Goal: Transaction & Acquisition: Purchase product/service

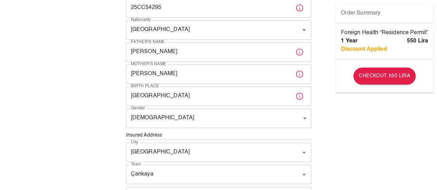
scroll to position [126, 0]
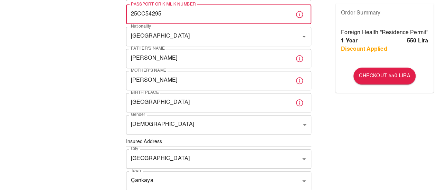
click at [155, 15] on input "25CC54295" at bounding box center [208, 14] width 164 height 19
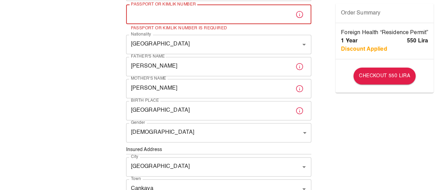
paste input "25CC54295"
type input "25CC54295"
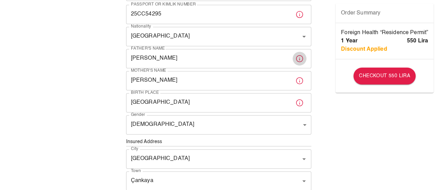
click at [298, 60] on icon "button" at bounding box center [299, 59] width 8 height 8
click at [428, 145] on div "To apply for the foreign health insurance, let’s double-check a few details. To…" at bounding box center [218, 141] width 437 height 535
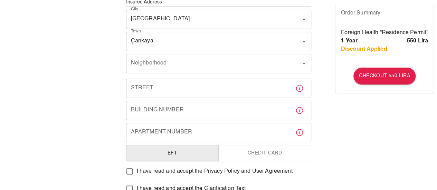
scroll to position [267, 0]
click at [236, 71] on div "Neighborhood" at bounding box center [218, 62] width 185 height 19
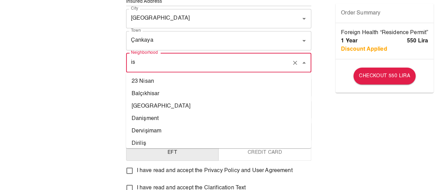
type input "i"
type input "ka"
click at [257, 69] on input "Neighborhood" at bounding box center [213, 62] width 168 height 13
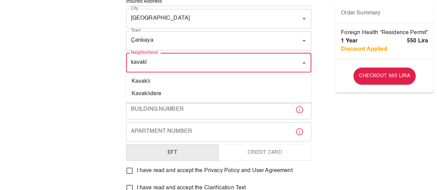
click at [197, 91] on li "Kavaklıdere" at bounding box center [218, 94] width 185 height 12
type input "Kavaklıdere"
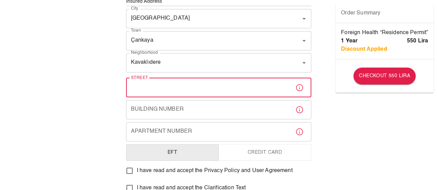
click at [235, 88] on input "Street" at bounding box center [208, 87] width 164 height 19
type input "isik yolu sok fera"
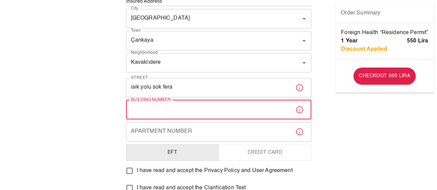
click at [219, 104] on input "Building Number" at bounding box center [208, 109] width 164 height 19
type input "3"
click at [378, 129] on div "To apply for the foreign health insurance, let’s double-check a few details. To…" at bounding box center [218, 0] width 437 height 535
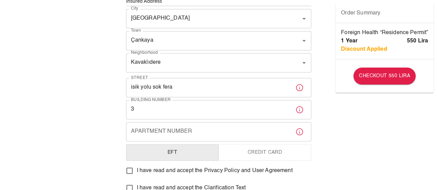
click at [244, 136] on input "Apartment Number" at bounding box center [208, 131] width 164 height 19
click at [354, 125] on div "To apply for the foreign health insurance, let’s double-check a few details. To…" at bounding box center [218, 0] width 437 height 535
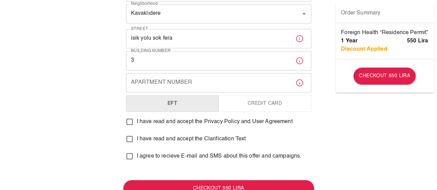
scroll to position [317, 0]
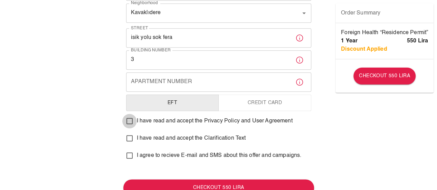
click at [127, 121] on input "I have read and accept the Privacy Policy and User Agreement" at bounding box center [129, 121] width 14 height 14
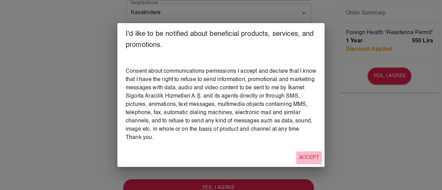
click at [313, 159] on button "Accept" at bounding box center [309, 158] width 26 height 13
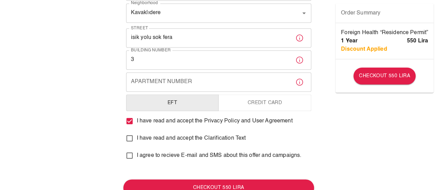
click at [128, 120] on input "I have read and accept the Privacy Policy and User Agreement" at bounding box center [129, 121] width 14 height 14
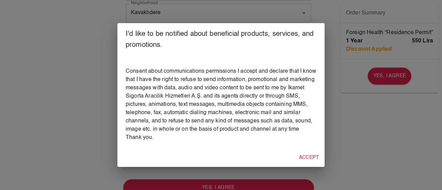
click at [312, 154] on button "Accept" at bounding box center [309, 158] width 26 height 13
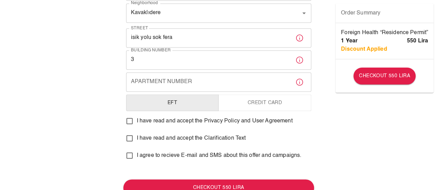
click at [131, 121] on input "I have read and accept the Privacy Policy and User Agreement" at bounding box center [129, 121] width 14 height 14
checkbox input "true"
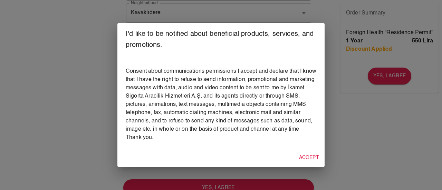
click at [361, 157] on div "I'd like to be notified about beneficial products, services, and promotions. Co…" at bounding box center [221, 95] width 442 height 190
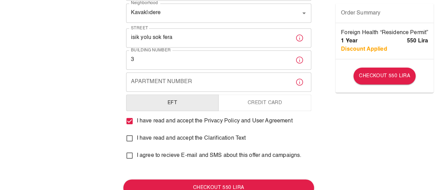
click at [130, 139] on input "I have read and accept the Clarification Text" at bounding box center [129, 138] width 14 height 14
checkbox input "true"
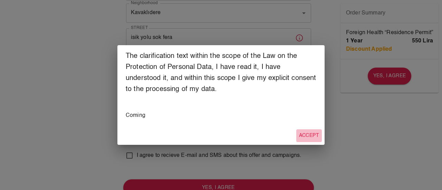
click at [307, 141] on button "Accept" at bounding box center [309, 135] width 26 height 13
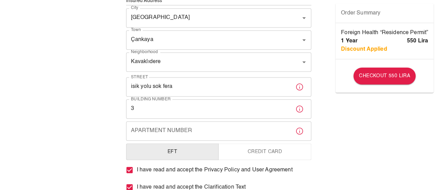
scroll to position [269, 0]
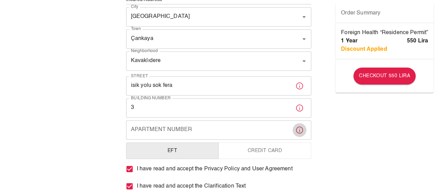
click at [300, 132] on icon "button" at bounding box center [299, 130] width 8 height 8
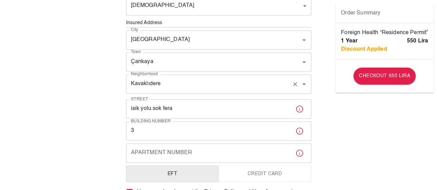
scroll to position [245, 0]
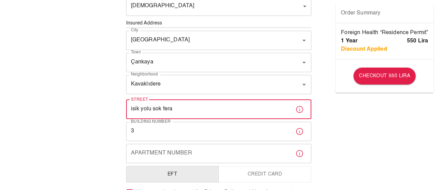
click at [197, 108] on input "isik yolu sok fera" at bounding box center [208, 109] width 164 height 19
type input "isik yolu sok"
click at [349, 133] on div "To apply for the foreign health insurance, let’s double-check a few details. To…" at bounding box center [218, 22] width 437 height 535
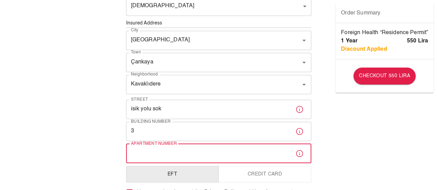
click at [182, 156] on input "Apartment Number" at bounding box center [208, 153] width 164 height 19
type input "14"
click at [344, 149] on div "To apply for the foreign health insurance, let’s double-check a few details. To…" at bounding box center [218, 22] width 437 height 535
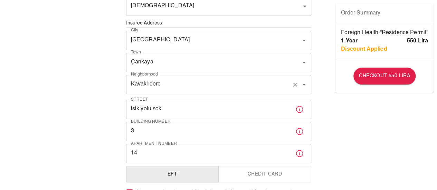
click at [263, 91] on input "Kavaklıdere" at bounding box center [208, 84] width 159 height 13
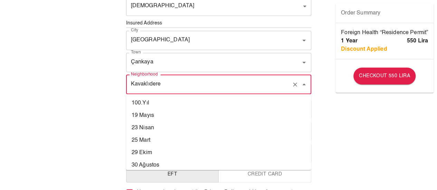
scroll to position [7133, 0]
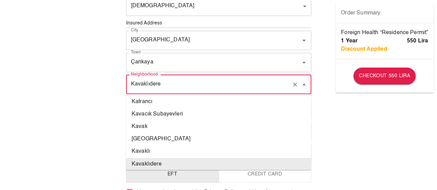
click at [263, 91] on input "Kavaklıdere" at bounding box center [208, 84] width 159 height 13
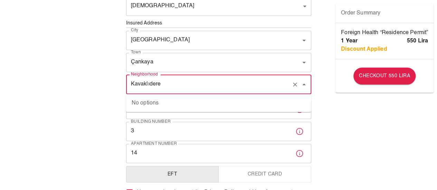
type input "Kavaklıdere"
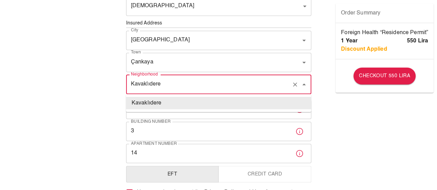
click at [282, 98] on li "Kavaklıdere" at bounding box center [218, 103] width 185 height 12
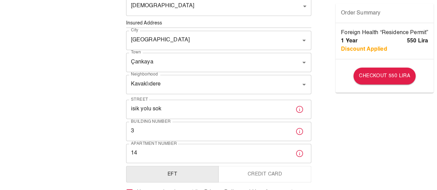
click at [346, 107] on div "To apply for the foreign health insurance, let’s double-check a few details. To…" at bounding box center [218, 22] width 437 height 535
click at [217, 110] on input "isik yolu sok" at bounding box center [208, 109] width 164 height 19
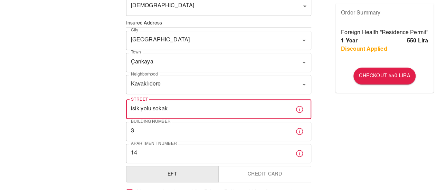
type input "isik yolu sokak"
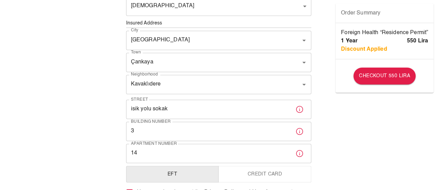
click at [313, 140] on div "To apply for the foreign health insurance, let’s double-check a few details. To…" at bounding box center [218, 12] width 191 height 468
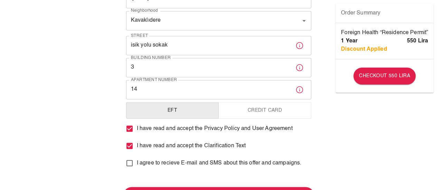
scroll to position [344, 0]
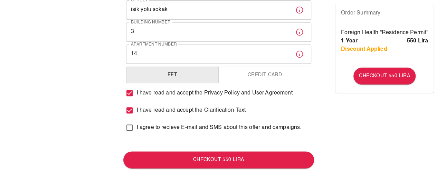
click at [250, 77] on button "Credit Card" at bounding box center [264, 75] width 93 height 17
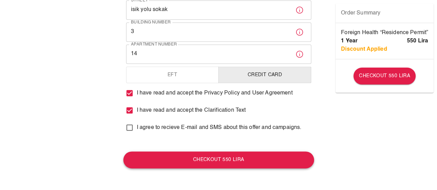
click at [246, 163] on button "Checkout 550 Lira" at bounding box center [218, 160] width 191 height 17
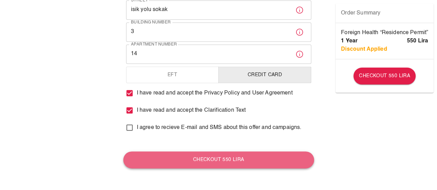
click at [259, 155] on button "Checkout 550 Lira" at bounding box center [218, 160] width 191 height 17
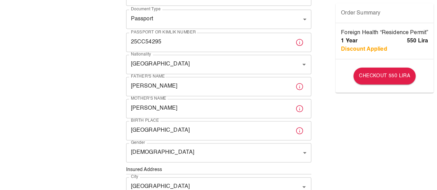
scroll to position [0, 0]
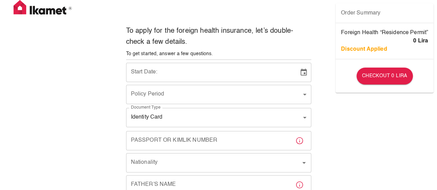
type input "b7343ef8-d55e-4554-96a8-76e30347e985"
type input "19/08/2025"
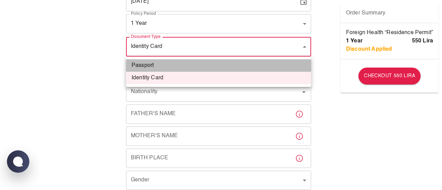
click at [204, 70] on li "Passport" at bounding box center [218, 65] width 185 height 12
type input "passport"
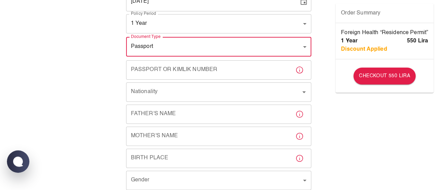
click at [197, 73] on input "Passport or Kimlik Number" at bounding box center [208, 69] width 164 height 19
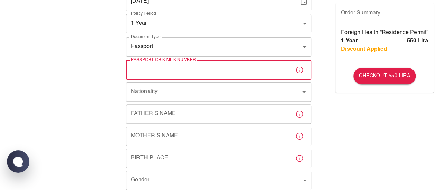
paste input "25CC54295"
type input "25CC54295"
click at [177, 91] on input "Nationality" at bounding box center [208, 92] width 159 height 13
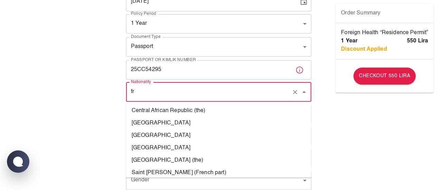
click at [175, 126] on li "[GEOGRAPHIC_DATA]" at bounding box center [218, 123] width 185 height 12
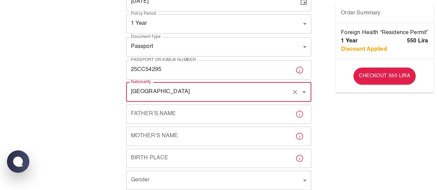
type input "[GEOGRAPHIC_DATA]"
click at [185, 117] on input "Father's Name" at bounding box center [208, 114] width 164 height 19
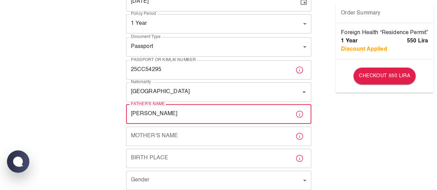
type input "thierry conill"
click at [170, 140] on input "Mother's Name" at bounding box center [208, 136] width 164 height 19
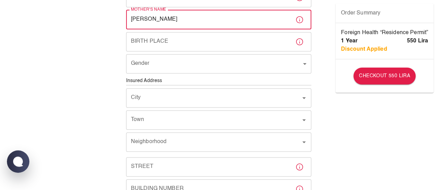
scroll to position [191, 0]
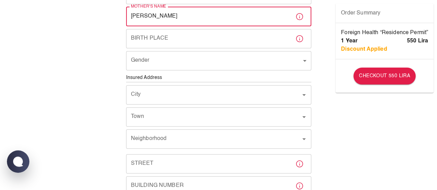
type input "christelle artaud"
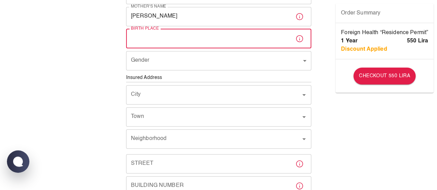
click at [165, 34] on input "Birth Place" at bounding box center [208, 38] width 164 height 19
type input "Ermont, France"
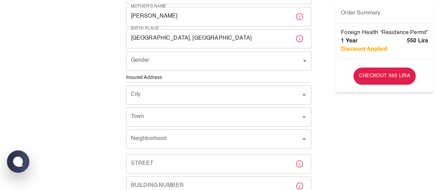
drag, startPoint x: 165, startPoint y: 71, endPoint x: 185, endPoint y: 56, distance: 24.7
click at [185, 56] on div "Gender ​ Gender" at bounding box center [218, 61] width 185 height 20
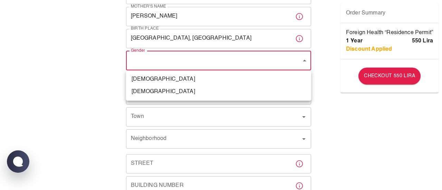
click at [185, 56] on body "To apply for the foreign health insurance, let’s double-check a few details. To…" at bounding box center [221, 76] width 442 height 535
click at [165, 91] on li "[DEMOGRAPHIC_DATA]" at bounding box center [218, 92] width 185 height 12
type input "[DEMOGRAPHIC_DATA]"
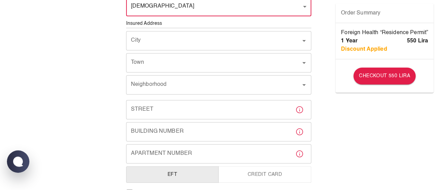
scroll to position [245, 0]
click at [166, 43] on input "City" at bounding box center [208, 39] width 159 height 13
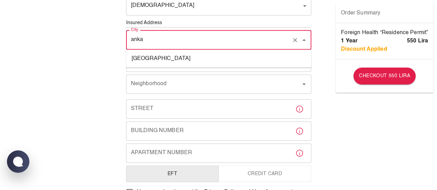
click at [157, 52] on li "[GEOGRAPHIC_DATA]" at bounding box center [218, 58] width 185 height 12
type input "[GEOGRAPHIC_DATA]"
click at [155, 60] on input "Town" at bounding box center [208, 62] width 159 height 13
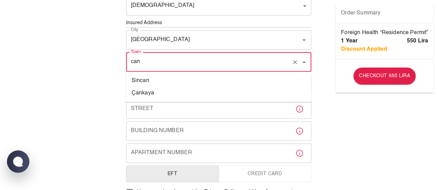
click at [151, 99] on ul "Sincan Çankaya" at bounding box center [218, 87] width 185 height 30
click at [151, 95] on li "Çankaya" at bounding box center [218, 93] width 185 height 12
click at [166, 77] on div "Neighborhood" at bounding box center [218, 84] width 185 height 19
type input "Çankaya"
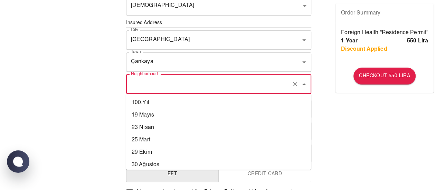
click at [166, 80] on input "Neighborhood" at bounding box center [208, 84] width 159 height 13
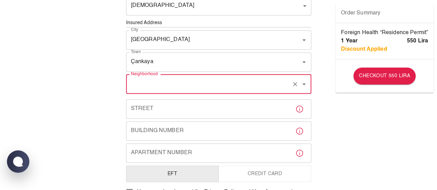
click at [166, 80] on input "Neighborhood" at bounding box center [208, 84] width 159 height 13
click at [166, 119] on li "Kavaklıdere" at bounding box center [218, 115] width 185 height 12
type input "Kavaklıdere"
click at [163, 108] on input "Street" at bounding box center [208, 108] width 164 height 19
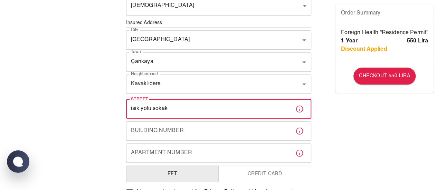
type input "isik yolu sokak"
click at [161, 130] on input "Building Number" at bounding box center [208, 130] width 164 height 19
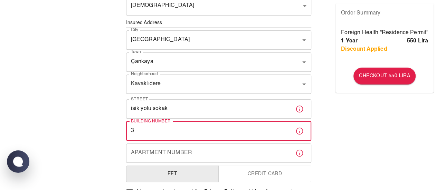
type input "3"
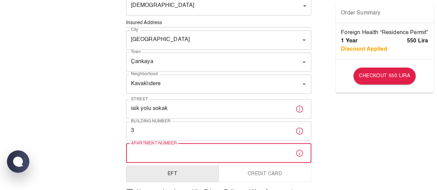
click at [154, 156] on div "Apartment Number Apartment Number" at bounding box center [218, 153] width 185 height 19
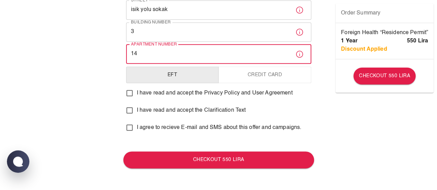
type input "14"
click at [272, 71] on button "Credit Card" at bounding box center [264, 75] width 93 height 17
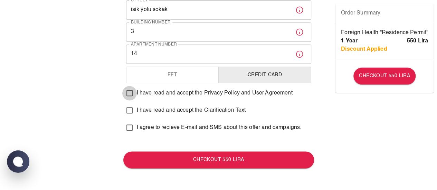
click at [128, 90] on input "I have read and accept the Privacy Policy and User Agreement" at bounding box center [129, 93] width 14 height 14
checkbox input "true"
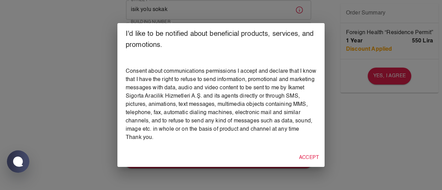
click at [315, 151] on div "Accept" at bounding box center [220, 158] width 207 height 18
click at [314, 153] on button "Accept" at bounding box center [309, 158] width 26 height 13
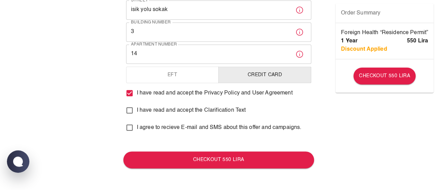
click at [135, 113] on input "I have read and accept the Clarification Text" at bounding box center [129, 110] width 14 height 14
checkbox input "true"
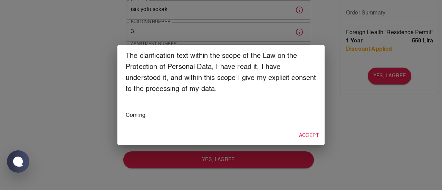
click at [314, 135] on button "Accept" at bounding box center [309, 135] width 26 height 13
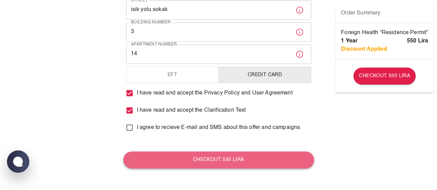
click at [284, 156] on button "Checkout 550 Lira" at bounding box center [218, 160] width 191 height 17
click at [280, 154] on button "Checkout 550 Lira" at bounding box center [218, 160] width 191 height 17
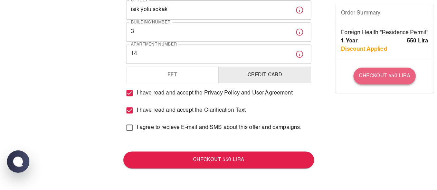
click at [397, 71] on button "Checkout 550 Lira" at bounding box center [384, 76] width 62 height 17
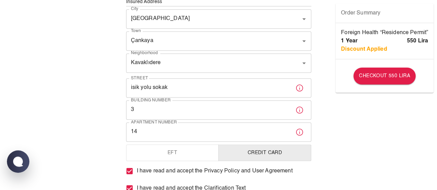
scroll to position [266, 0]
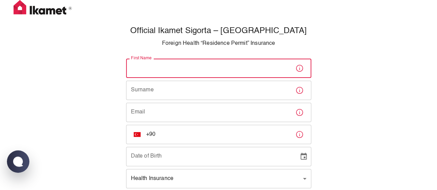
click at [193, 64] on input "First Name" at bounding box center [208, 68] width 164 height 19
type input "Pauline"
type input "Conill"
type input "pauline.95.co@gmail.com"
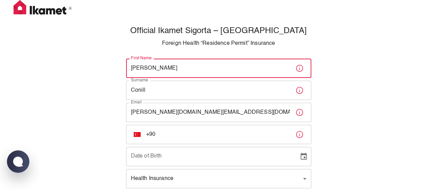
click at [187, 136] on input "+90" at bounding box center [218, 134] width 144 height 19
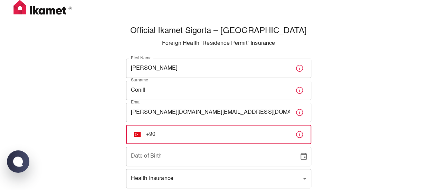
click at [135, 136] on img "Select country" at bounding box center [137, 134] width 7 height 5
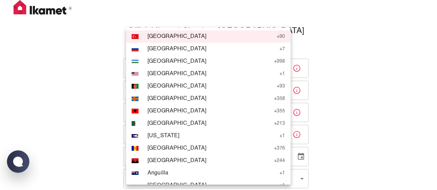
click at [137, 130] on li "DZ Algeria + 213" at bounding box center [208, 123] width 164 height 12
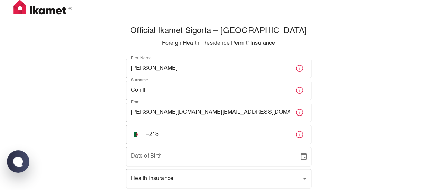
click at [137, 136] on img "Select country" at bounding box center [137, 134] width 7 height 5
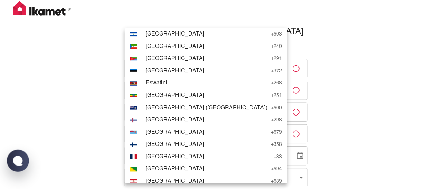
scroll to position [873, 0]
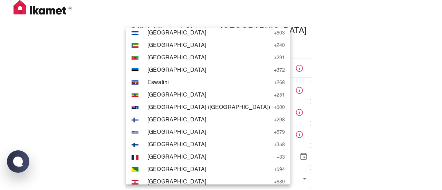
click at [168, 152] on li "FR France + 33" at bounding box center [208, 157] width 164 height 12
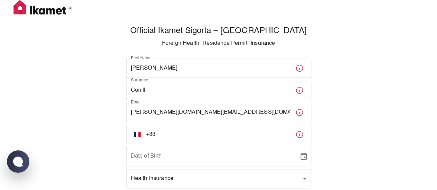
click at [183, 139] on input "+33" at bounding box center [218, 134] width 144 height 19
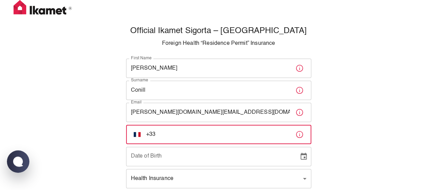
type input "+33 7 78 24 07 72"
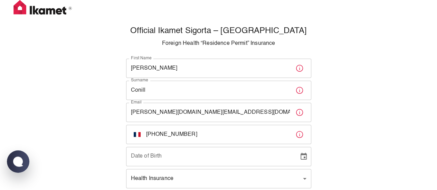
click at [326, 157] on div "Official Ikamet Sigorta – Turkey Foreign Health “Residence Permit” Insurance Fi…" at bounding box center [218, 126] width 437 height 252
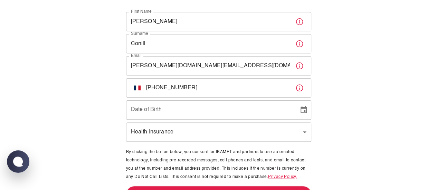
scroll to position [62, 0]
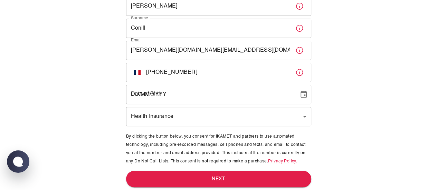
click at [196, 98] on input "DD/MM/YYYY" at bounding box center [210, 94] width 168 height 19
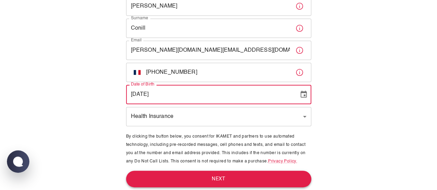
type input "13/01/2003"
click at [246, 184] on button "Next" at bounding box center [218, 179] width 185 height 17
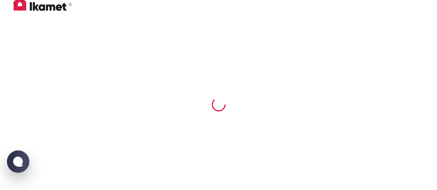
scroll to position [3, 0]
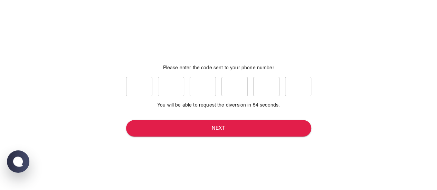
click at [133, 92] on input "text" at bounding box center [139, 86] width 26 height 19
type input "5"
type input "8"
type input "2"
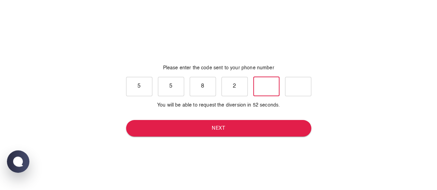
type input "0"
type input "2"
click at [200, 126] on button "Next" at bounding box center [218, 128] width 185 height 17
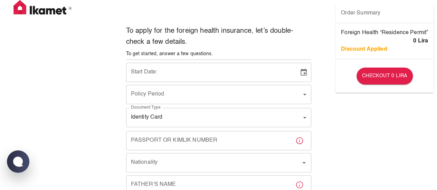
type input "b7343ef8-d55e-4554-96a8-76e30347e985"
click at [137, 74] on input "19/08/2025" at bounding box center [210, 72] width 168 height 19
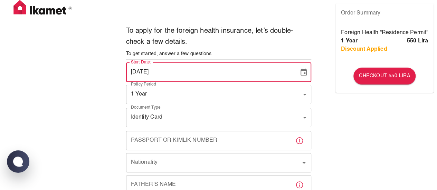
type input "[DATE]"
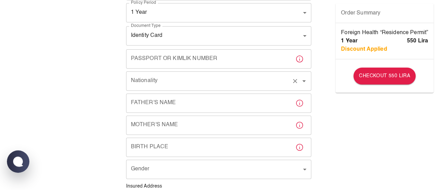
scroll to position [78, 0]
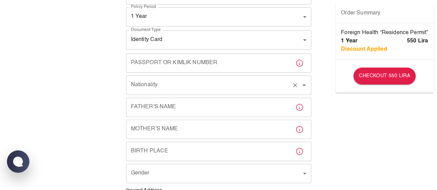
click at [180, 47] on body "To apply for the foreign health insurance, let’s double-check a few details. To…" at bounding box center [218, 189] width 437 height 535
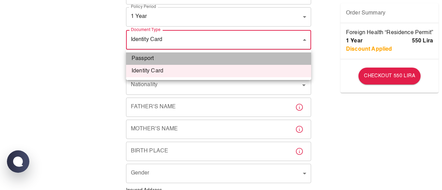
click at [158, 58] on li "Passport" at bounding box center [218, 58] width 185 height 12
type input "passport"
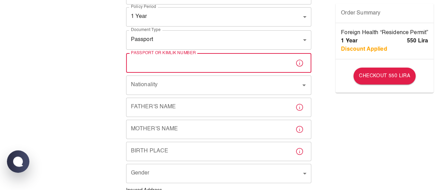
click at [157, 71] on input "Passport or Kimlik Number" at bounding box center [208, 63] width 164 height 19
paste input "25CC54295"
type input "25CC54295"
click at [159, 86] on input "Nationality" at bounding box center [208, 85] width 159 height 13
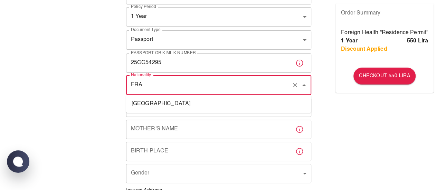
click at [149, 113] on ul "[GEOGRAPHIC_DATA]" at bounding box center [218, 104] width 185 height 18
click at [150, 96] on ul "[GEOGRAPHIC_DATA]" at bounding box center [218, 104] width 185 height 18
click at [150, 105] on li "[GEOGRAPHIC_DATA]" at bounding box center [218, 104] width 185 height 12
type input "[GEOGRAPHIC_DATA]"
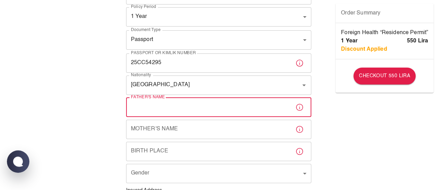
click at [161, 108] on input "Father's Name" at bounding box center [208, 107] width 164 height 19
type input "[PERSON_NAME]"
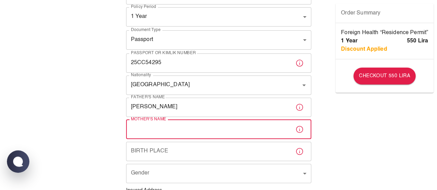
click at [157, 124] on div "Mother's Name Mother's Name" at bounding box center [218, 129] width 185 height 19
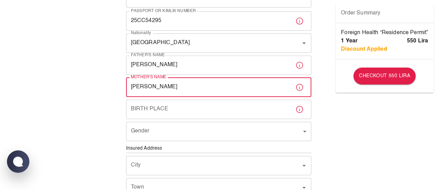
scroll to position [122, 0]
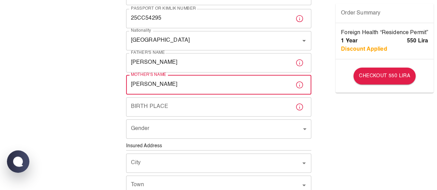
type input "[PERSON_NAME]"
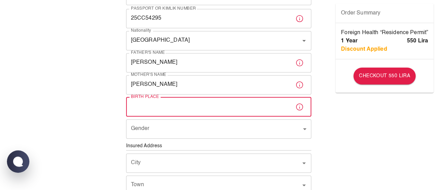
click at [164, 103] on input "Birth Place" at bounding box center [208, 106] width 164 height 19
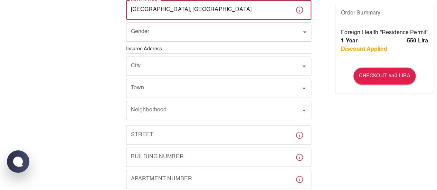
scroll to position [220, 0]
type input "Ermont, France"
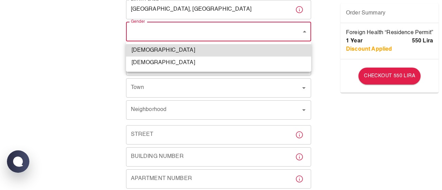
click at [169, 34] on body "To apply for the foreign health insurance, let’s double-check a few details. To…" at bounding box center [221, 47] width 442 height 535
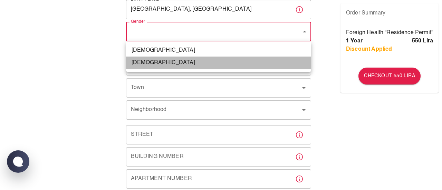
click at [173, 61] on li "[DEMOGRAPHIC_DATA]" at bounding box center [218, 63] width 185 height 12
type input "[DEMOGRAPHIC_DATA]"
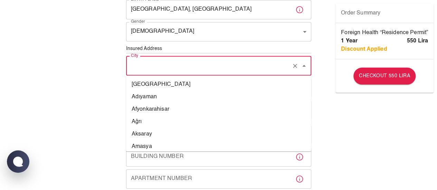
click at [165, 64] on input "City" at bounding box center [208, 65] width 159 height 13
type input "z"
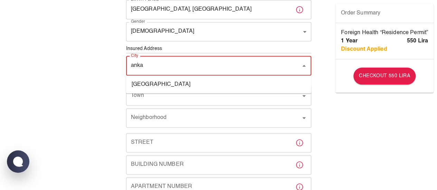
click at [179, 81] on li "[GEOGRAPHIC_DATA]" at bounding box center [218, 84] width 185 height 12
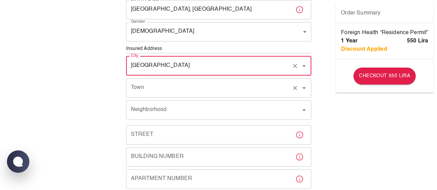
type input "[GEOGRAPHIC_DATA]"
click at [162, 88] on input "Town" at bounding box center [208, 87] width 159 height 13
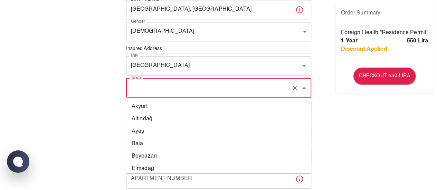
type input "c"
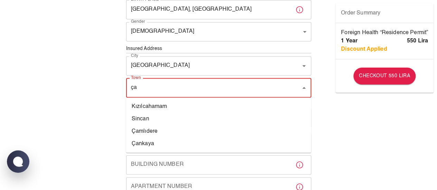
click at [146, 148] on li "Çankaya" at bounding box center [218, 144] width 185 height 12
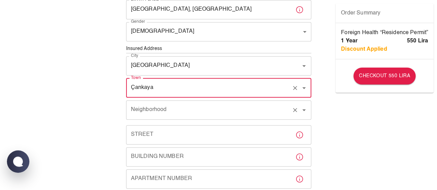
type input "Çankaya"
click at [191, 106] on input "Neighborhood" at bounding box center [208, 110] width 159 height 13
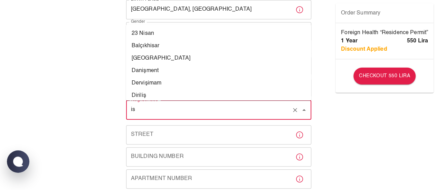
type input "i"
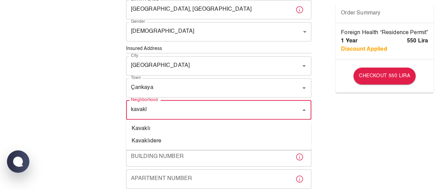
click at [153, 133] on li "Kavaklı" at bounding box center [218, 129] width 185 height 12
click at [162, 115] on input "Kavaklı" at bounding box center [208, 110] width 159 height 13
click at [155, 127] on li "Kavaklıdere" at bounding box center [218, 129] width 185 height 12
type input "Kavaklıdere"
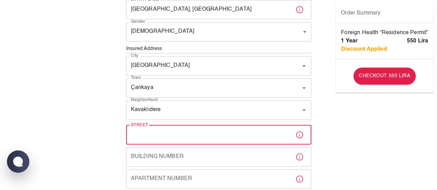
click at [162, 132] on input "Street" at bounding box center [208, 134] width 164 height 19
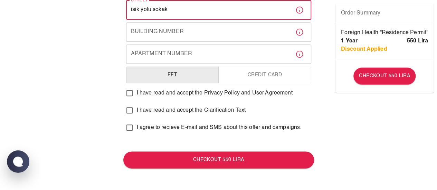
type input "isik yolu sokak"
click at [155, 30] on input "Building Number" at bounding box center [208, 31] width 164 height 19
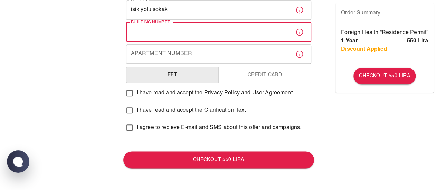
type input "4"
type input "3"
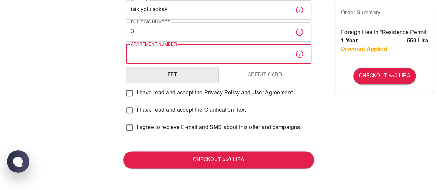
click at [151, 56] on input "Apartment Number" at bounding box center [208, 54] width 164 height 19
type input "14"
click at [128, 98] on input "I have read and accept the Privacy Policy and User Agreement" at bounding box center [129, 93] width 14 height 14
checkbox input "true"
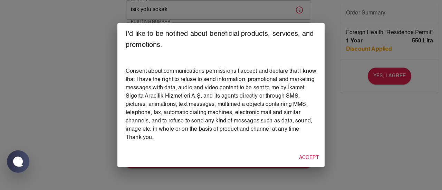
click at [315, 165] on div "Accept" at bounding box center [220, 158] width 207 height 18
click at [315, 162] on button "Accept" at bounding box center [309, 158] width 26 height 13
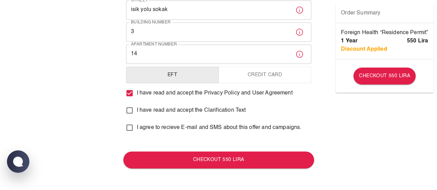
click at [128, 114] on input "I have read and accept the Clarification Text" at bounding box center [129, 110] width 14 height 14
checkbox input "true"
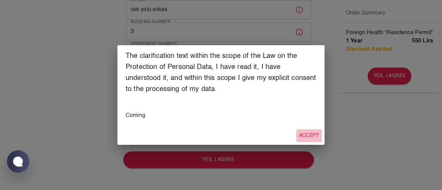
click at [308, 134] on button "Accept" at bounding box center [309, 135] width 26 height 13
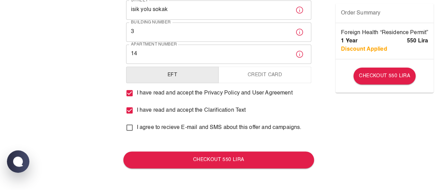
click at [288, 80] on button "Credit Card" at bounding box center [264, 75] width 93 height 17
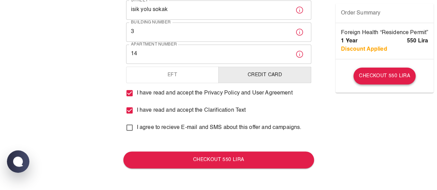
click at [389, 82] on button "Checkout 550 Lira" at bounding box center [384, 76] width 62 height 17
click at [270, 156] on button "Checkout 550 Lira" at bounding box center [218, 160] width 191 height 17
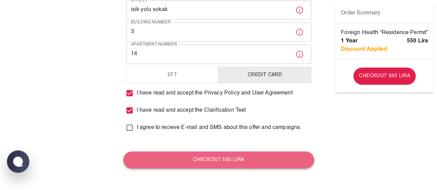
click at [270, 156] on button "Checkout 550 Lira" at bounding box center [218, 160] width 191 height 17
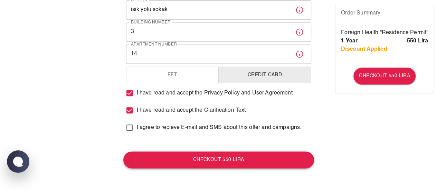
click at [270, 156] on button "Checkout 550 Lira" at bounding box center [218, 160] width 191 height 17
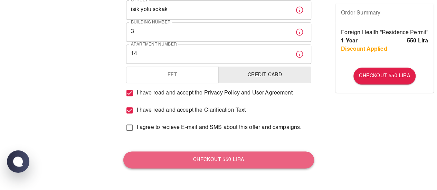
click at [270, 156] on button "Checkout 550 Lira" at bounding box center [218, 160] width 191 height 17
click at [227, 159] on button "Checkout 550 Lira" at bounding box center [218, 160] width 191 height 17
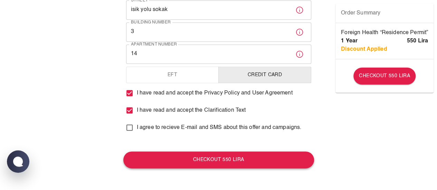
click at [227, 159] on button "Checkout 550 Lira" at bounding box center [218, 160] width 191 height 17
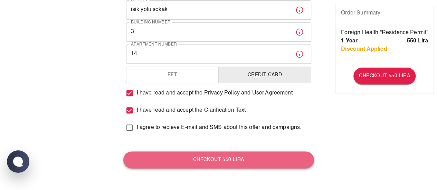
click at [227, 159] on button "Checkout 550 Lira" at bounding box center [218, 160] width 191 height 17
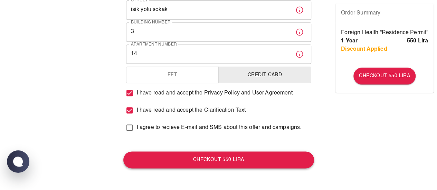
click at [227, 159] on button "Checkout 550 Lira" at bounding box center [218, 160] width 191 height 17
click at [298, 56] on icon "button" at bounding box center [299, 54] width 8 height 8
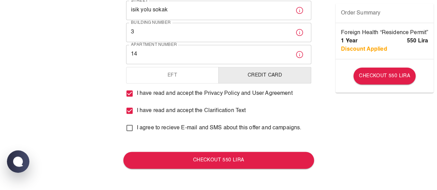
click at [298, 56] on icon "button" at bounding box center [299, 54] width 8 height 8
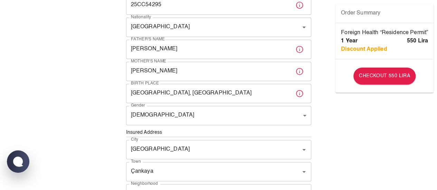
scroll to position [135, 0]
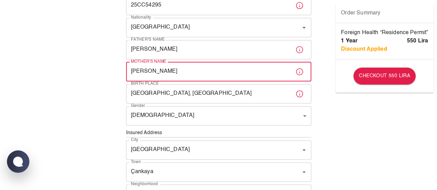
click at [273, 69] on input "[PERSON_NAME]" at bounding box center [208, 71] width 164 height 19
click at [295, 74] on icon "button" at bounding box center [299, 72] width 8 height 8
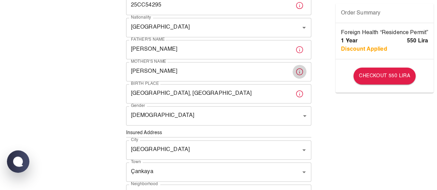
click at [299, 73] on icon "button" at bounding box center [299, 72] width 8 height 8
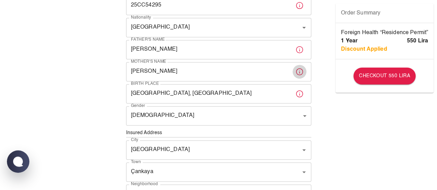
click at [299, 73] on icon "button" at bounding box center [299, 72] width 8 height 8
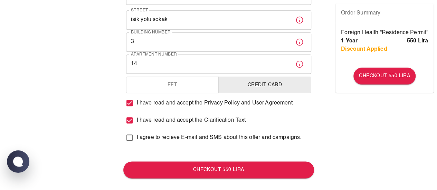
scroll to position [344, 0]
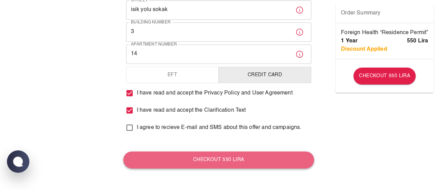
click at [242, 155] on button "Checkout 550 Lira" at bounding box center [218, 160] width 191 height 17
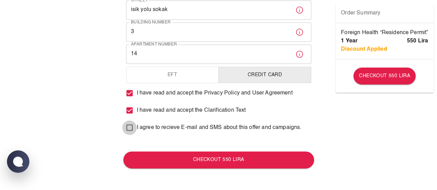
click at [133, 128] on input "I agree to recieve E-mail and SMS about this offer and campaigns." at bounding box center [129, 127] width 14 height 14
checkbox input "true"
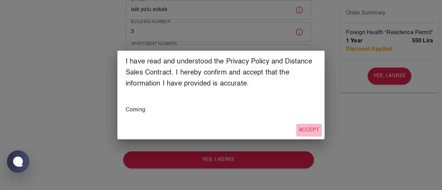
click at [308, 134] on button "Accept" at bounding box center [309, 130] width 26 height 13
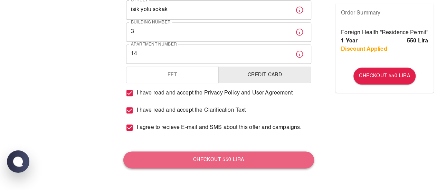
click at [244, 164] on button "Checkout 550 Lira" at bounding box center [218, 160] width 191 height 17
click at [284, 155] on button "Checkout 550 Lira" at bounding box center [218, 160] width 191 height 17
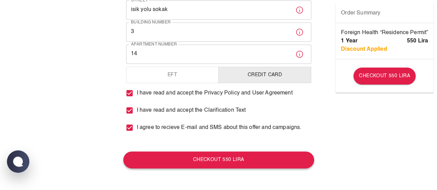
click at [284, 155] on button "Checkout 550 Lira" at bounding box center [218, 160] width 191 height 17
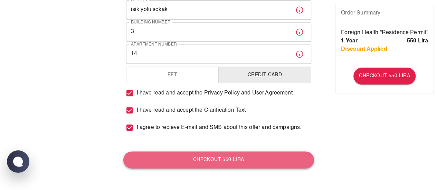
click at [284, 155] on button "Checkout 550 Lira" at bounding box center [218, 160] width 191 height 17
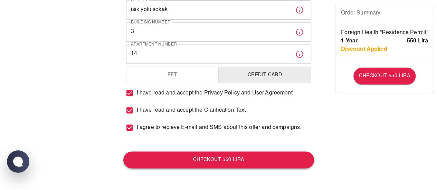
click at [284, 155] on button "Checkout 550 Lira" at bounding box center [218, 160] width 191 height 17
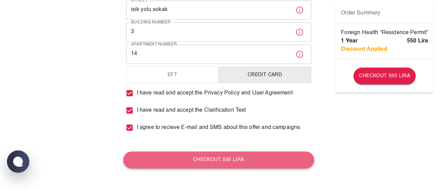
click at [284, 155] on button "Checkout 550 Lira" at bounding box center [218, 160] width 191 height 17
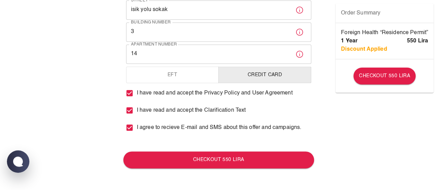
click at [376, 39] on div "1 Year 550 Lira" at bounding box center [384, 41] width 87 height 8
click at [379, 75] on button "Checkout 550 Lira" at bounding box center [384, 76] width 62 height 17
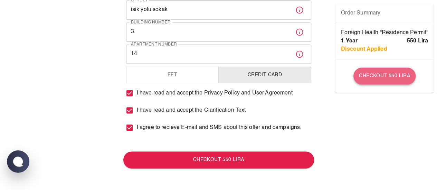
click at [379, 75] on button "Checkout 550 Lira" at bounding box center [384, 76] width 62 height 17
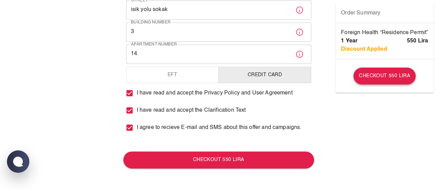
click at [379, 75] on button "Checkout 550 Lira" at bounding box center [384, 76] width 62 height 17
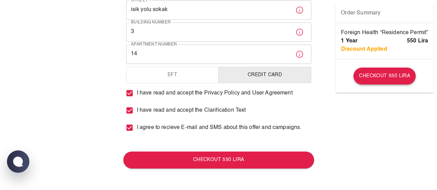
click at [379, 75] on button "Checkout 550 Lira" at bounding box center [384, 76] width 62 height 17
